Goal: Task Accomplishment & Management: Use online tool/utility

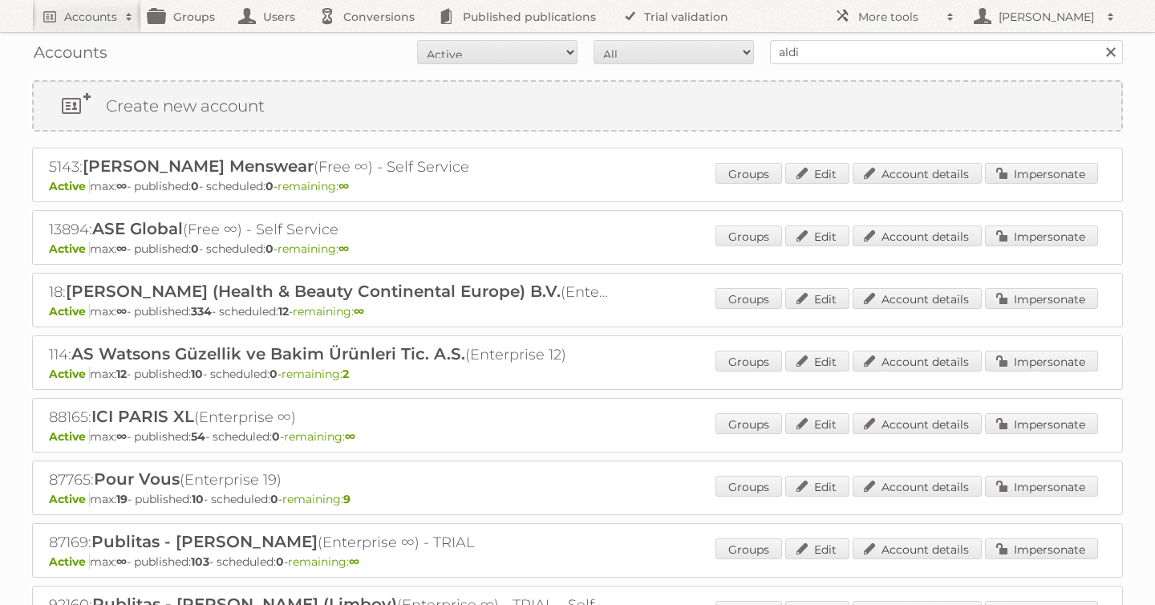
type input "aldi"
click at [1098, 40] on input "Search" at bounding box center [1110, 52] width 24 height 24
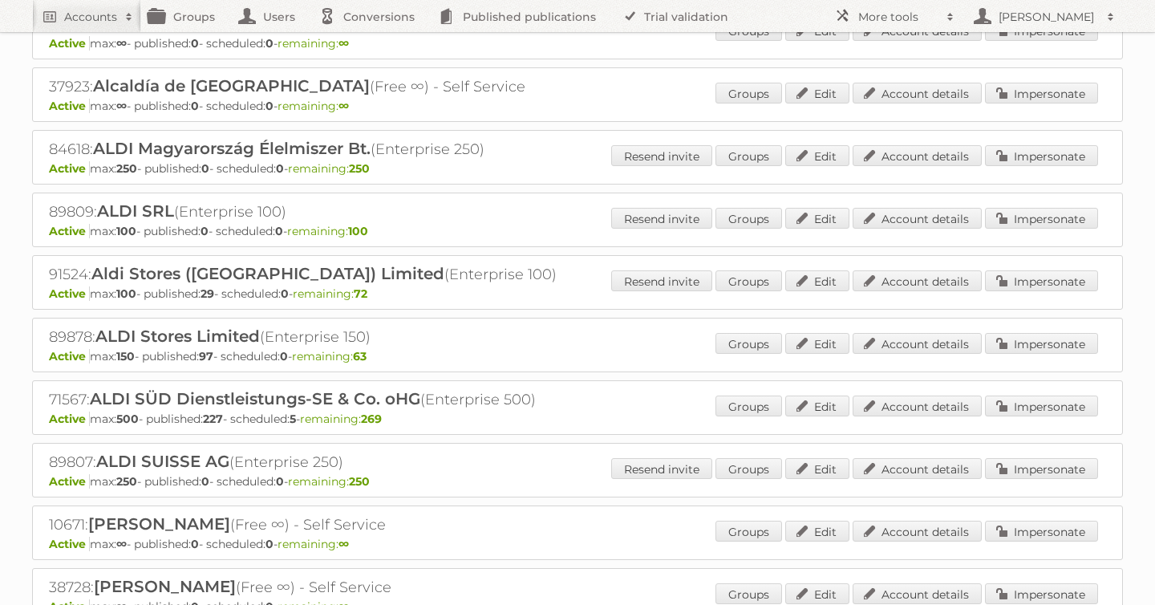
scroll to position [224, 0]
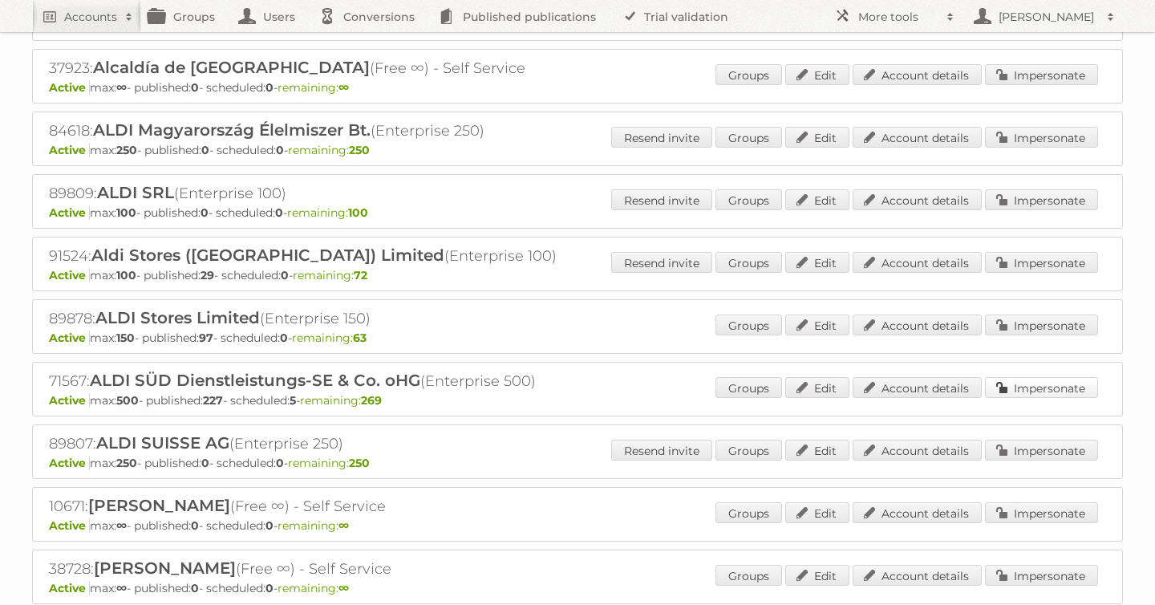
click at [1060, 387] on link "Impersonate" at bounding box center [1041, 387] width 113 height 21
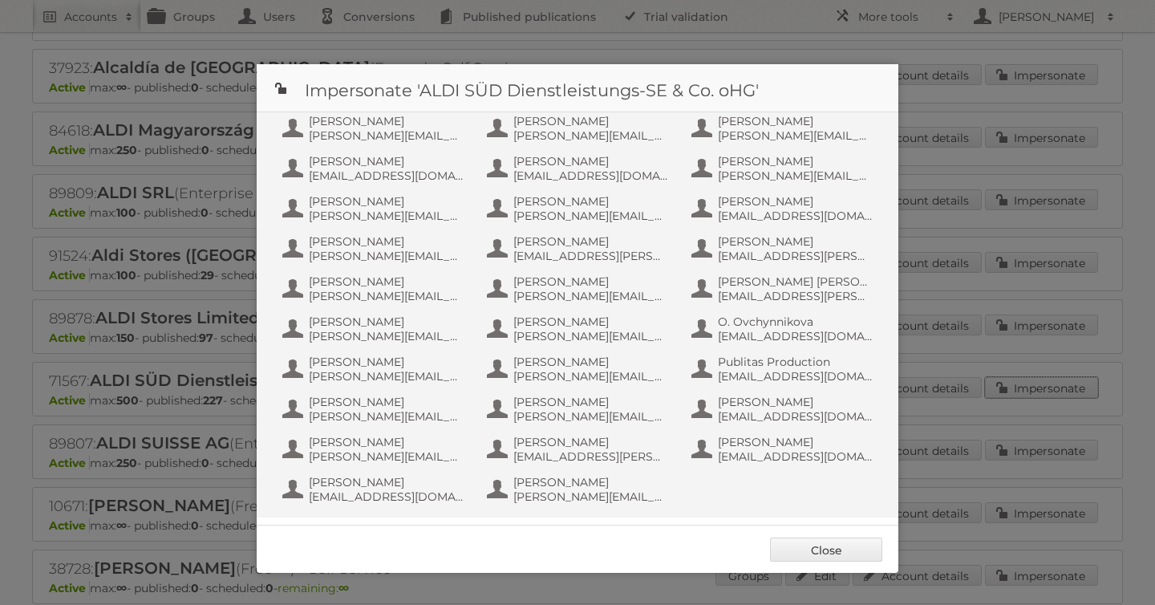
scroll to position [401, 0]
click at [745, 363] on span "Publitas Production" at bounding box center [796, 361] width 156 height 14
